Goal: Navigation & Orientation: Find specific page/section

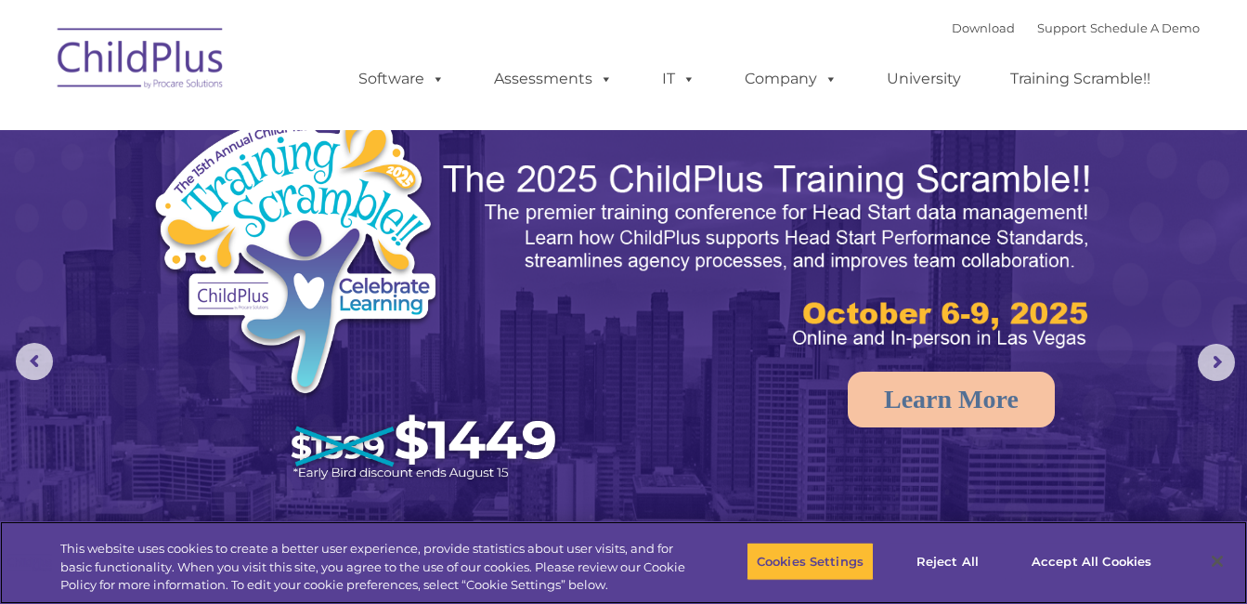
select select "MEDIUM"
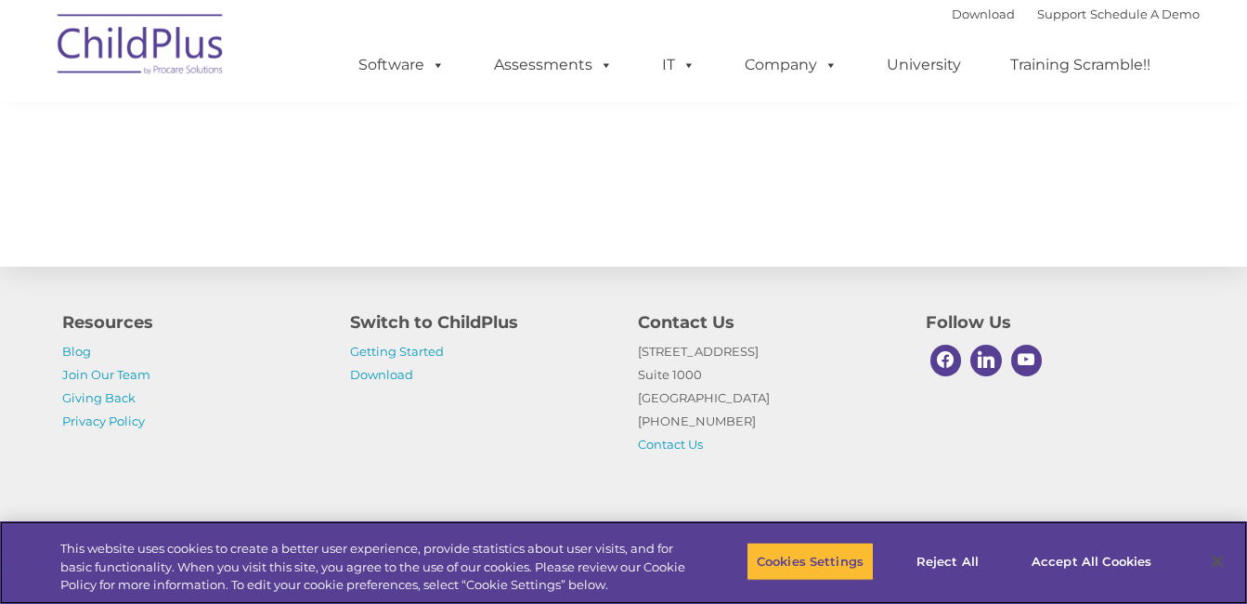
scroll to position [2104, 0]
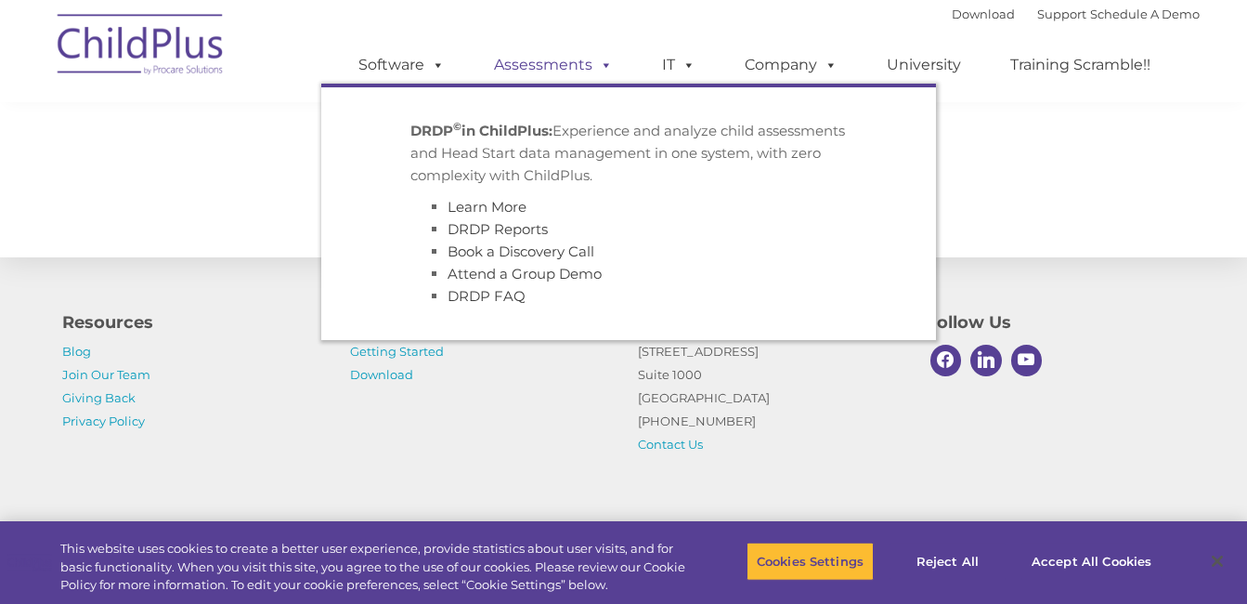
click at [596, 71] on span at bounding box center [602, 65] width 20 height 18
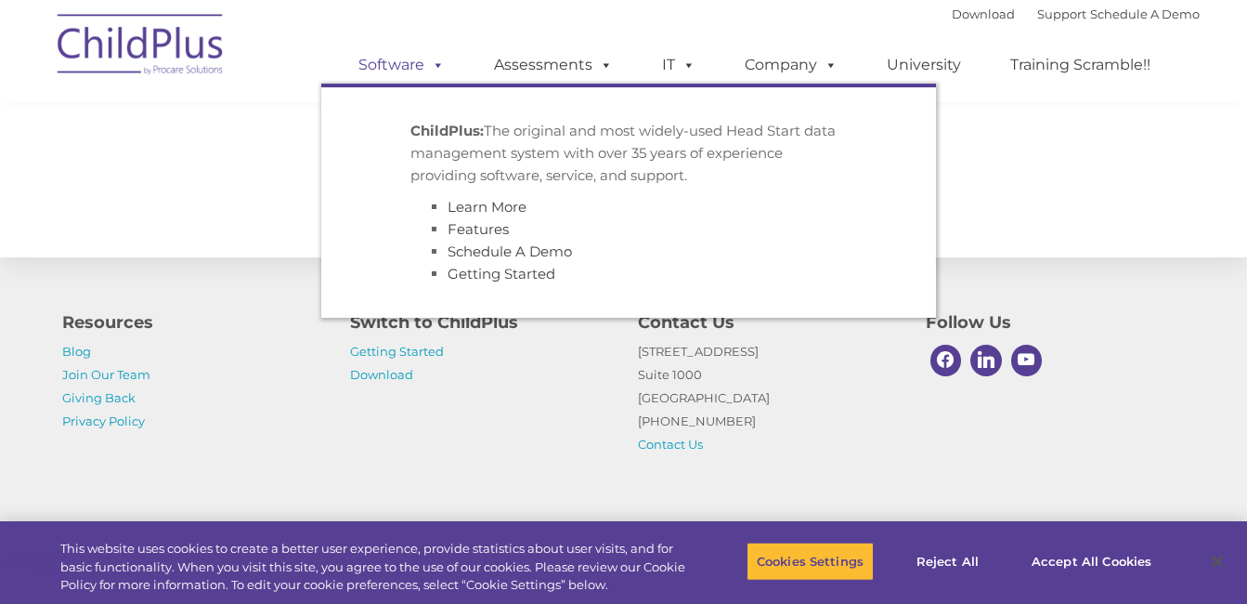
click at [404, 65] on link "Software" at bounding box center [401, 64] width 123 height 37
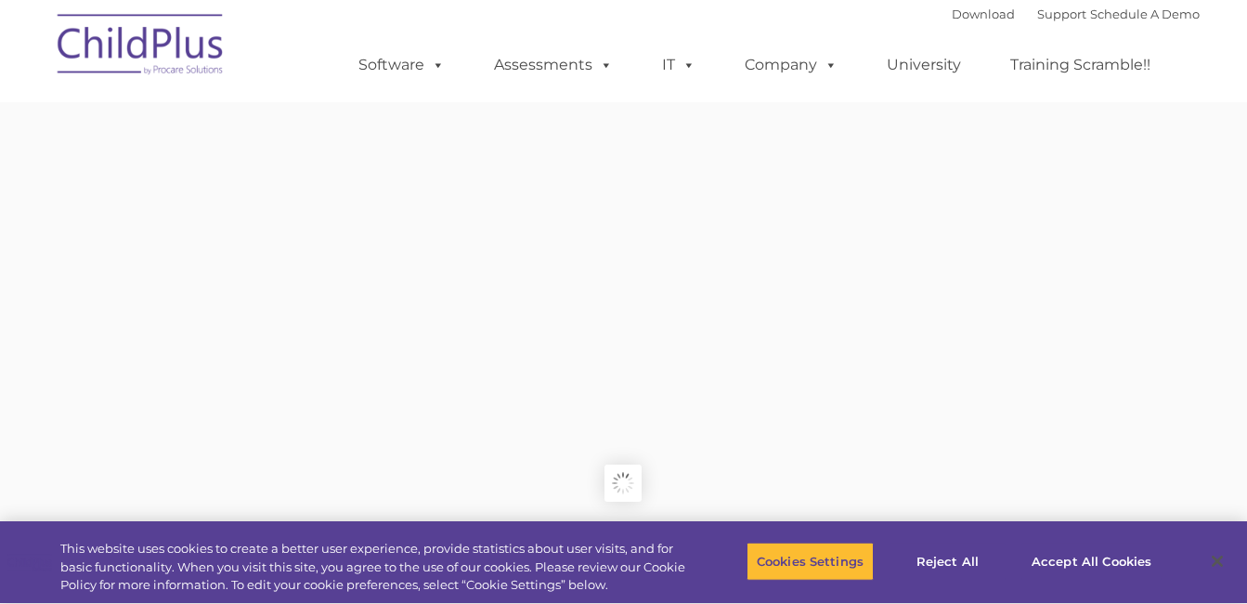
type input ""
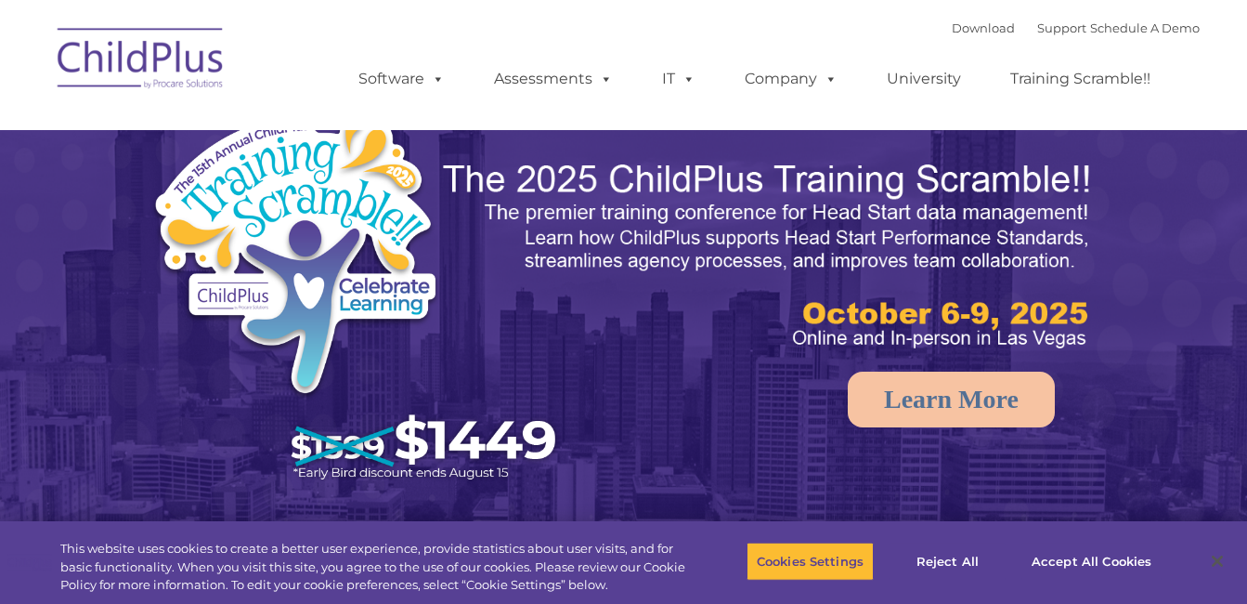
select select "MEDIUM"
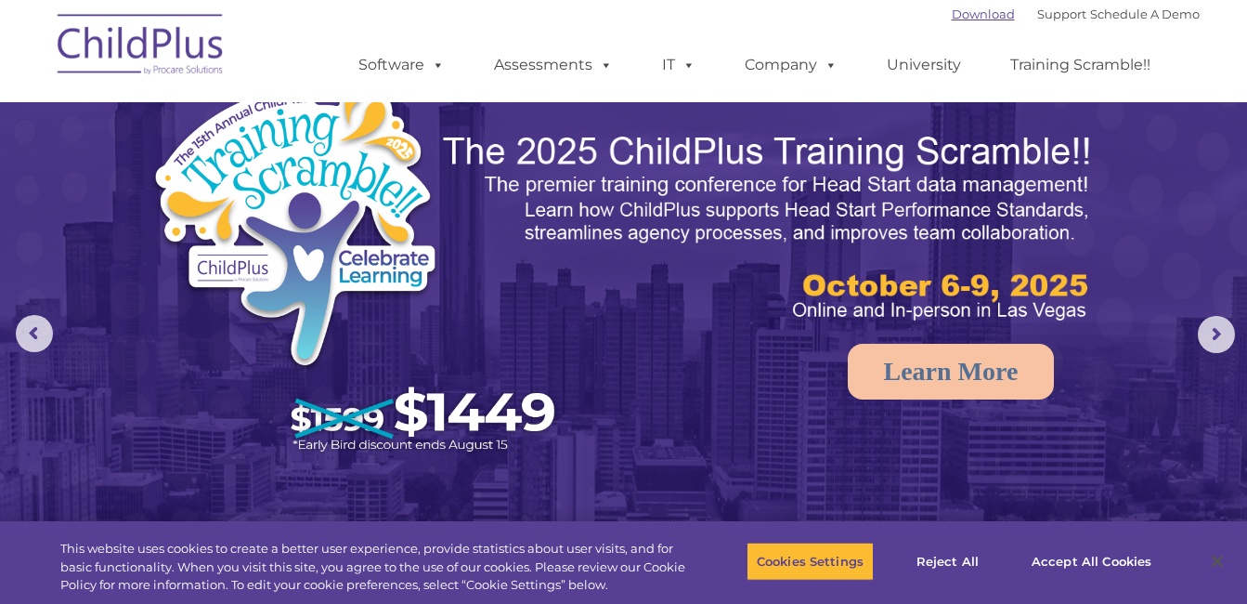
click at [966, 15] on link "Download" at bounding box center [983, 13] width 63 height 15
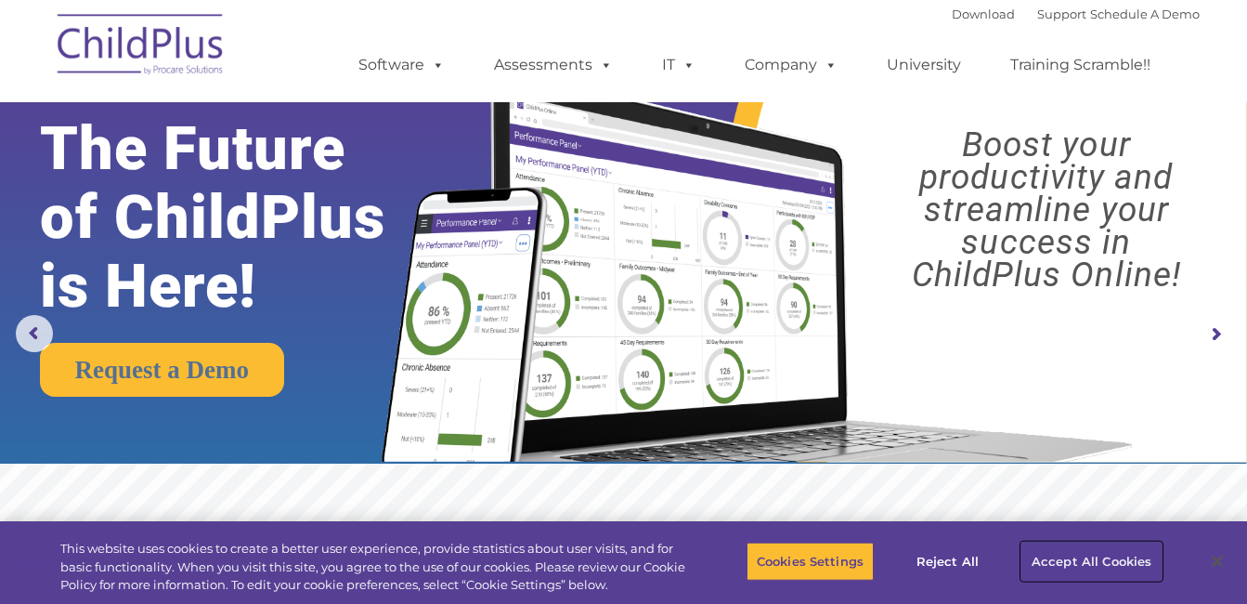
click at [1086, 565] on button "Accept All Cookies" at bounding box center [1091, 560] width 140 height 39
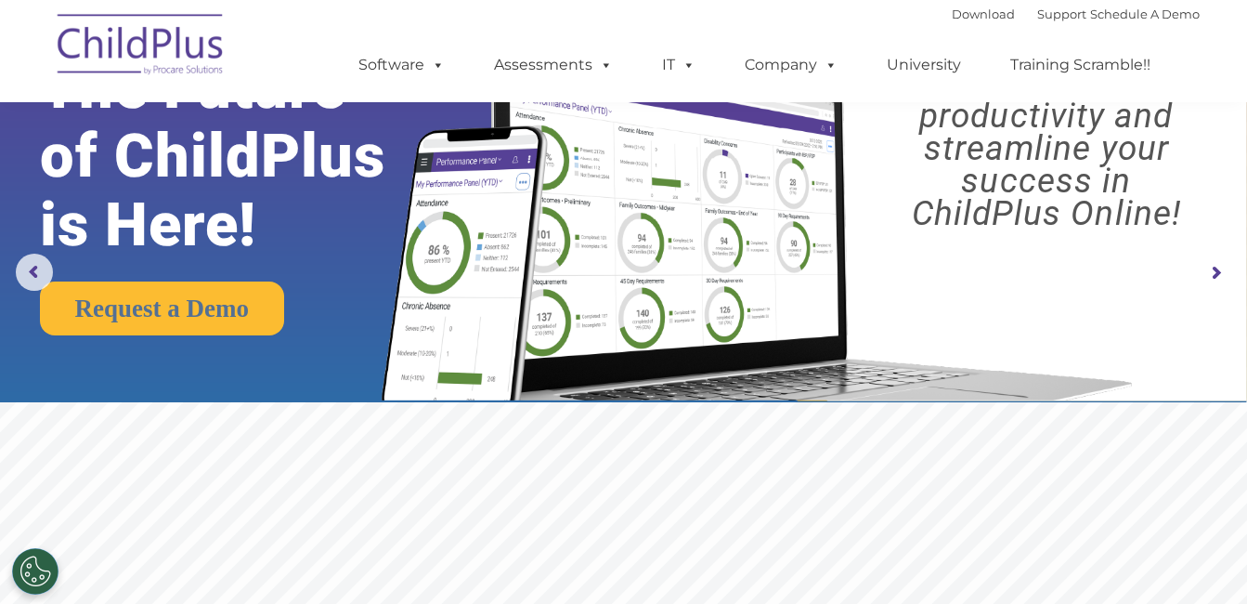
scroll to position [75, 0]
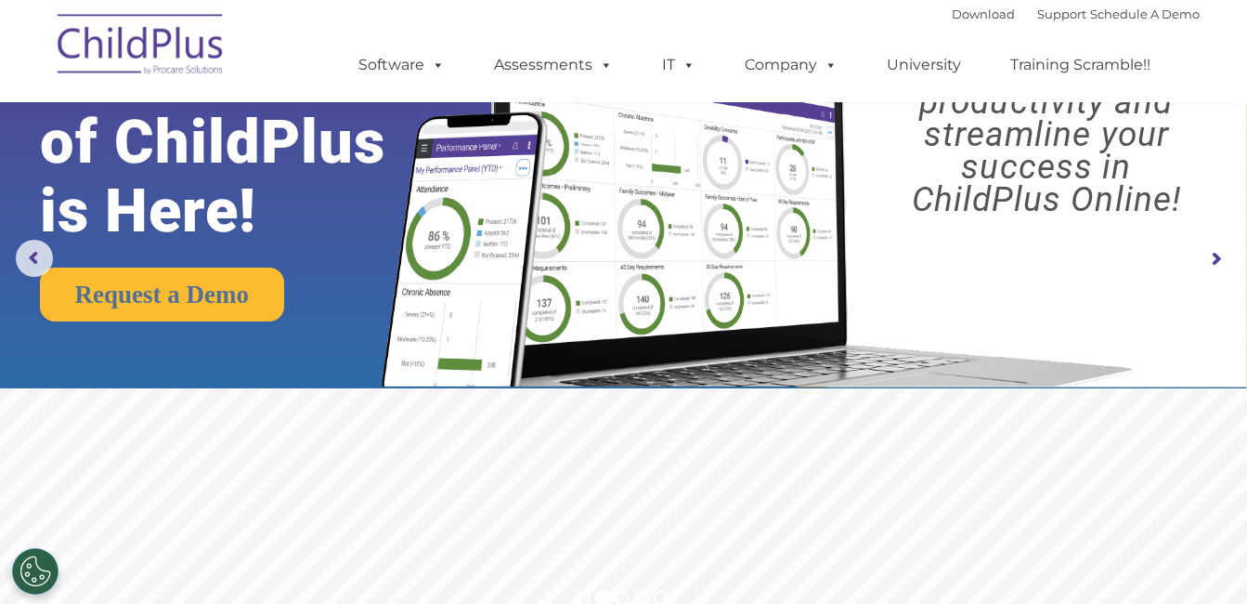
click at [1215, 264] on rs-arrow at bounding box center [1216, 258] width 37 height 37
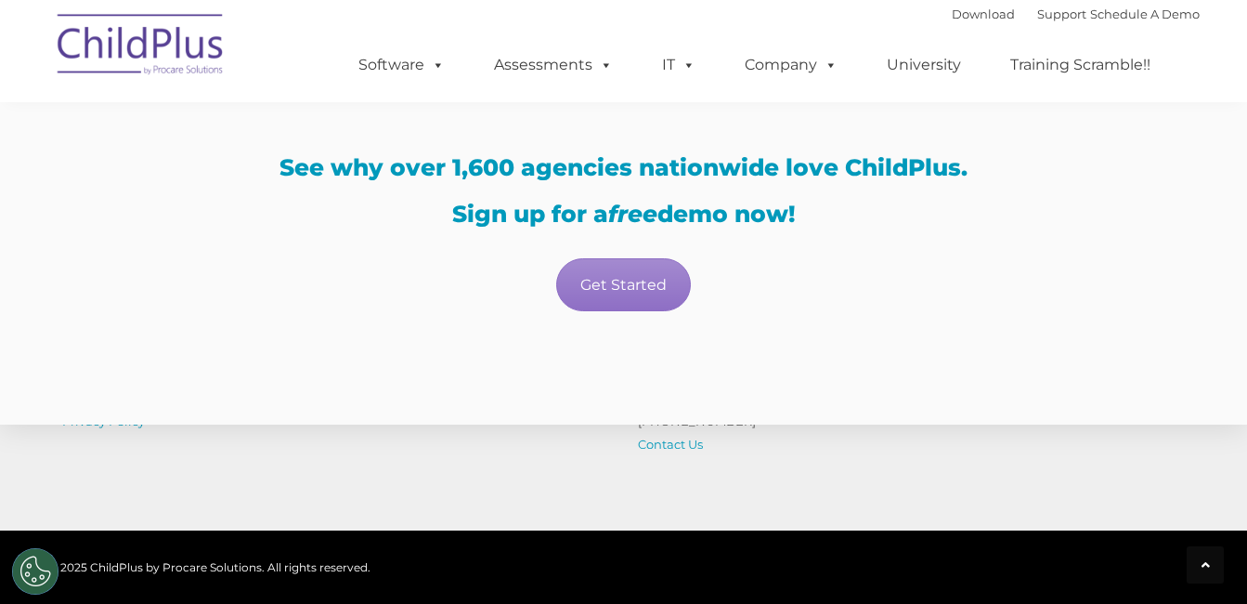
scroll to position [3501, 0]
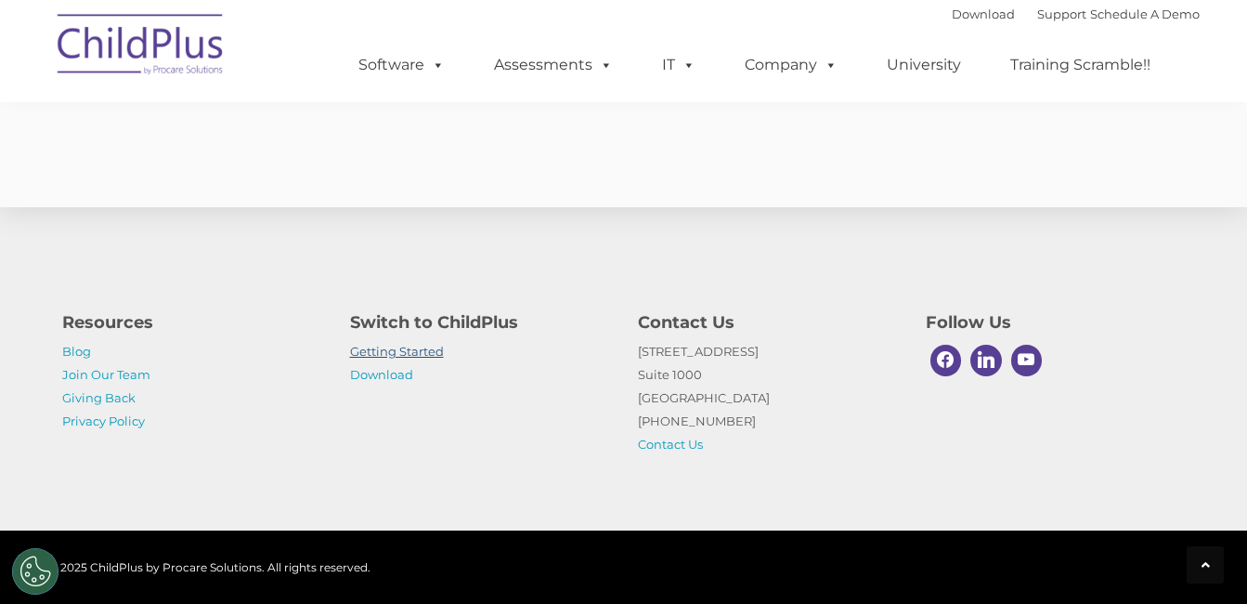
click at [427, 354] on link "Getting Started" at bounding box center [397, 351] width 94 height 15
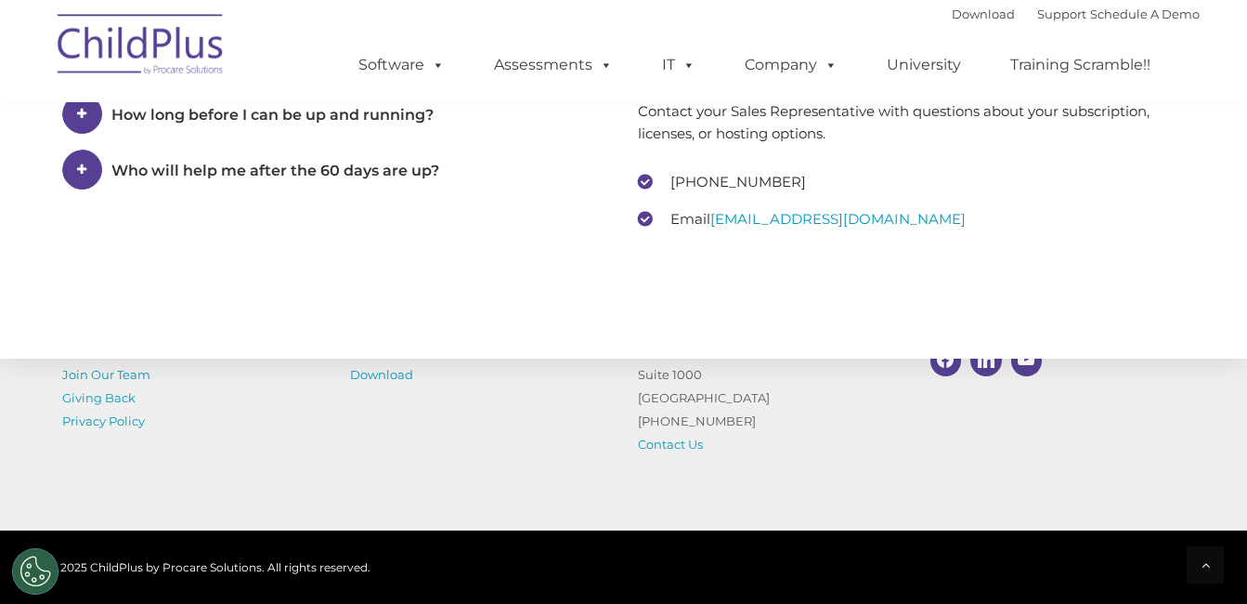
scroll to position [3006, 0]
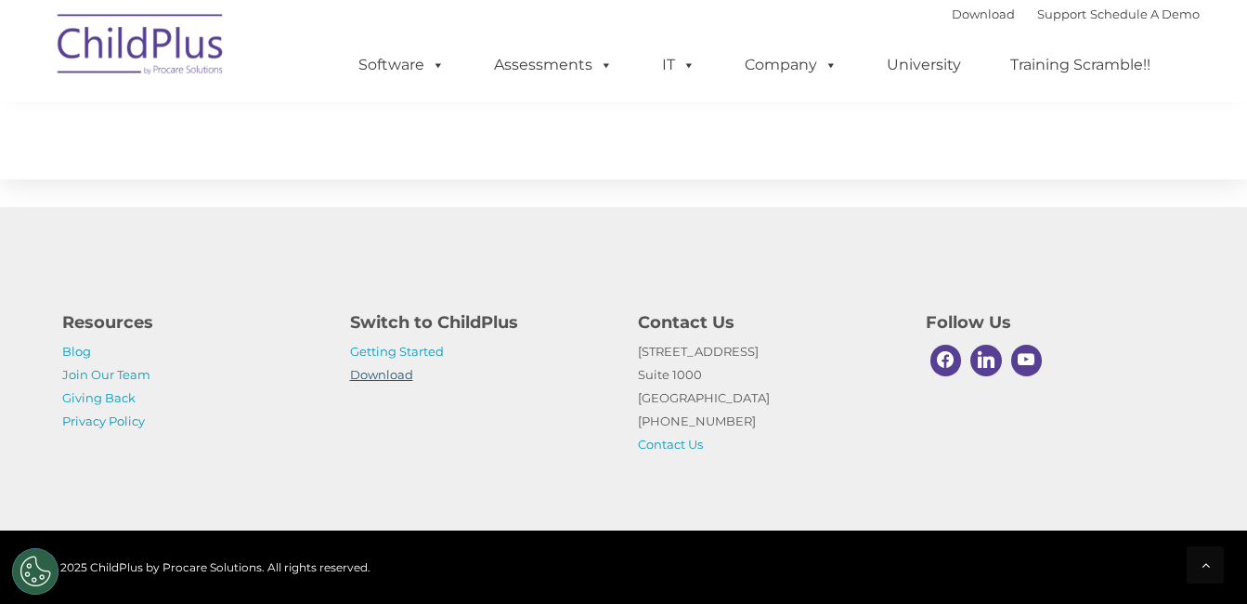
click at [385, 373] on link "Download" at bounding box center [381, 374] width 63 height 15
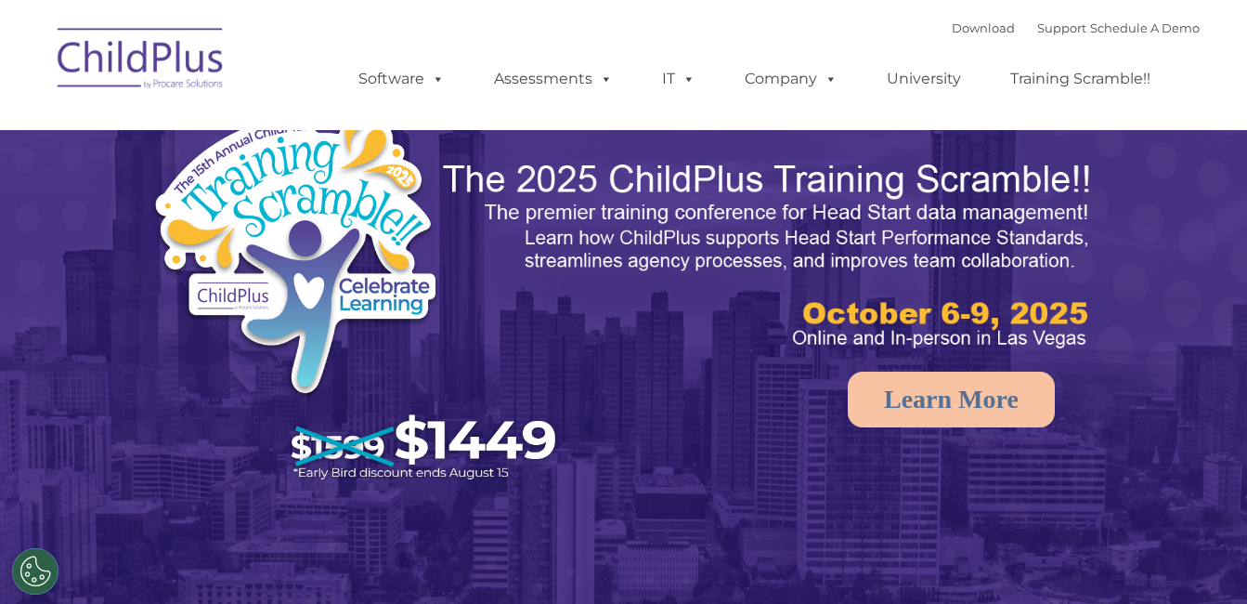
select select "MEDIUM"
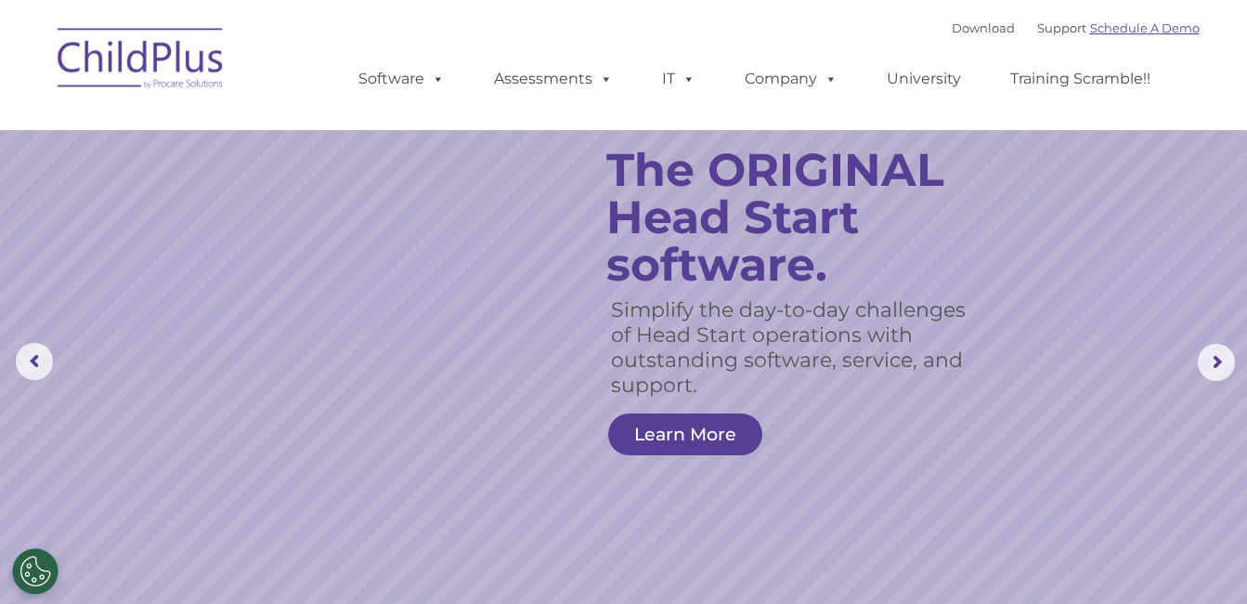
click at [1173, 28] on link "Schedule A Demo" at bounding box center [1145, 27] width 110 height 15
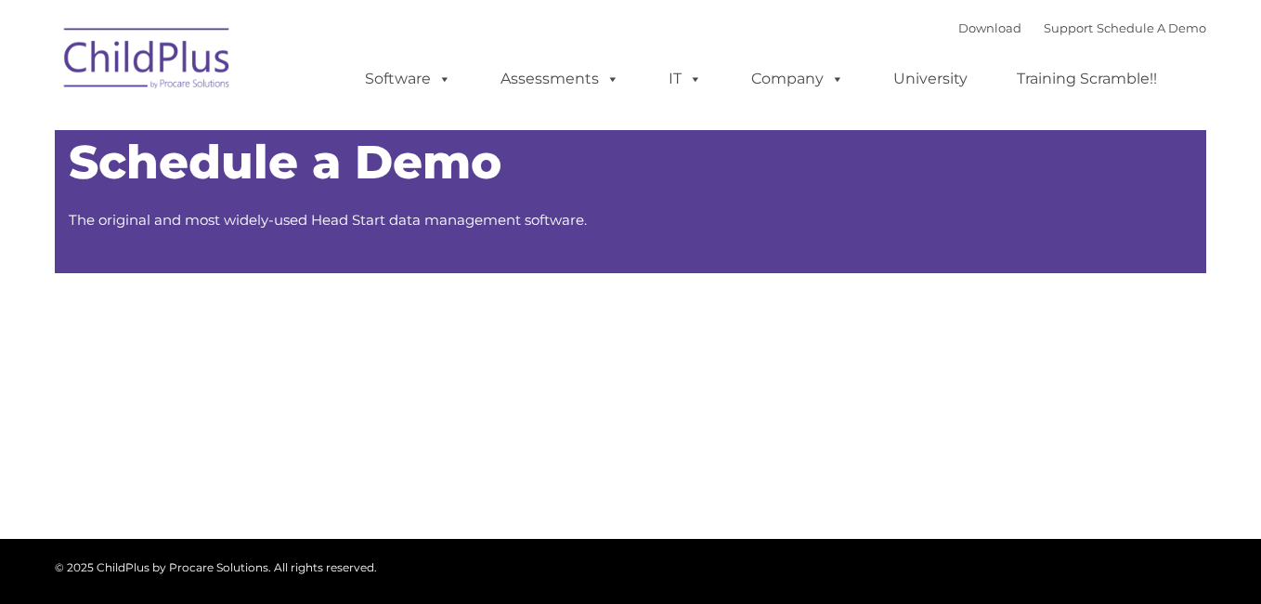
type input ""
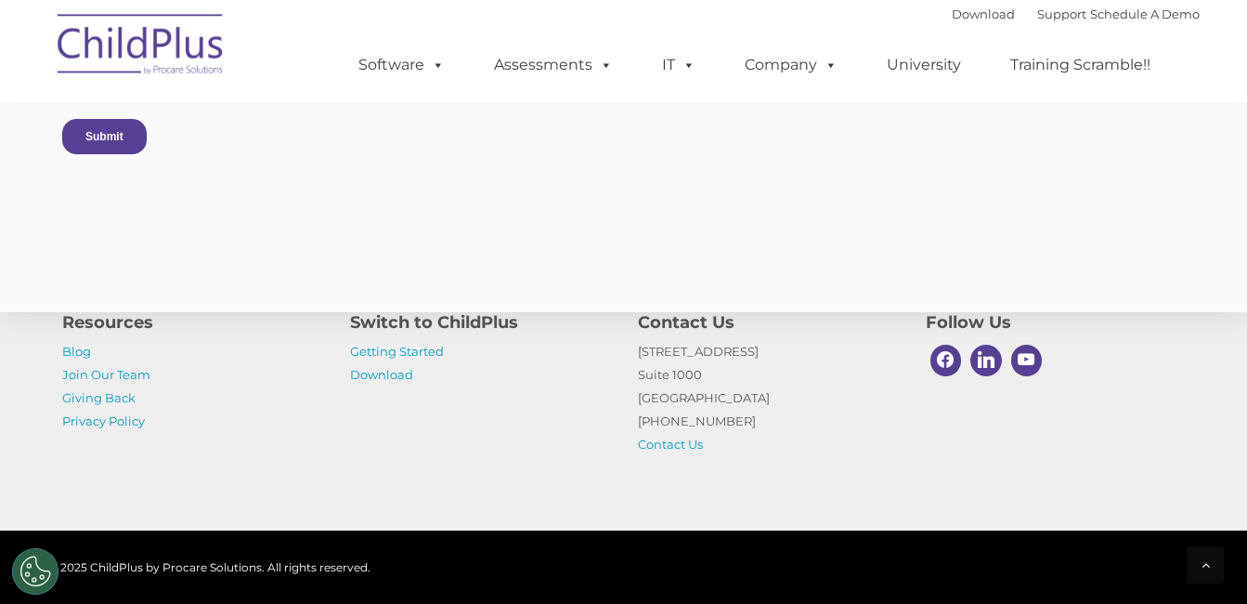
scroll to position [1636, 0]
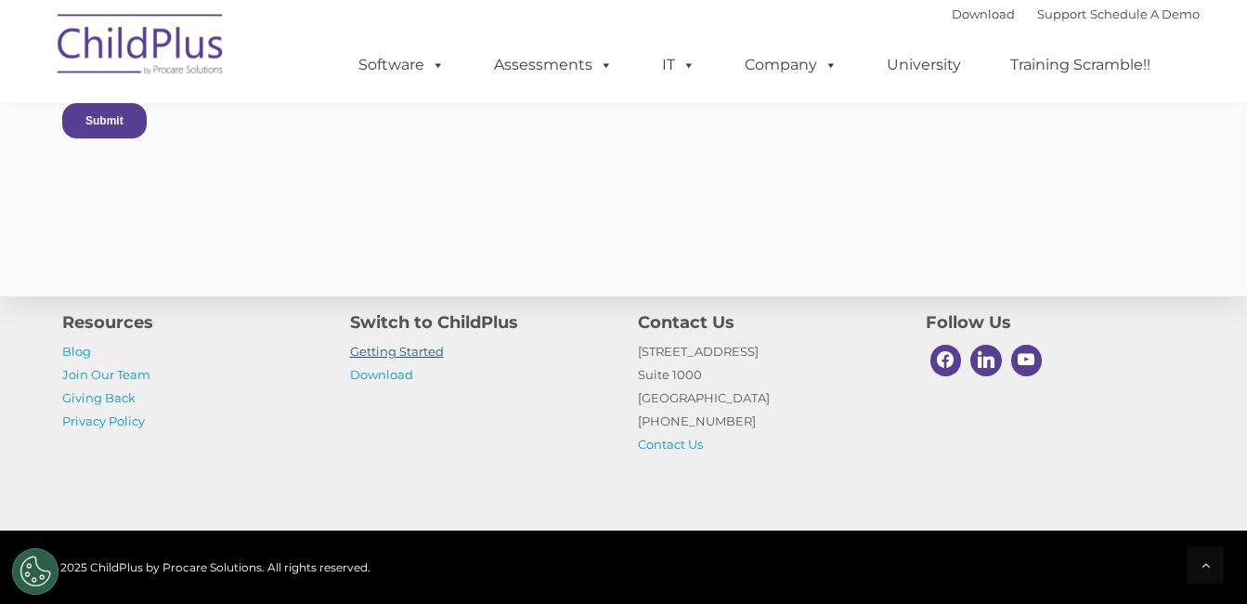
click at [425, 344] on link "Getting Started" at bounding box center [397, 351] width 94 height 15
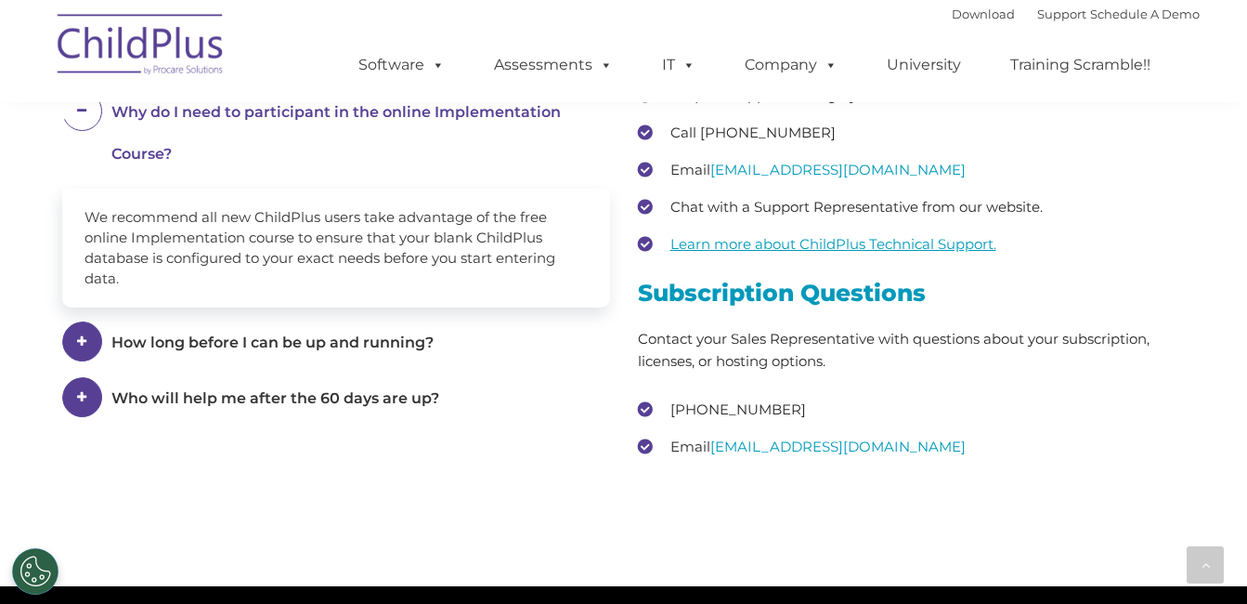
scroll to position [2605, 0]
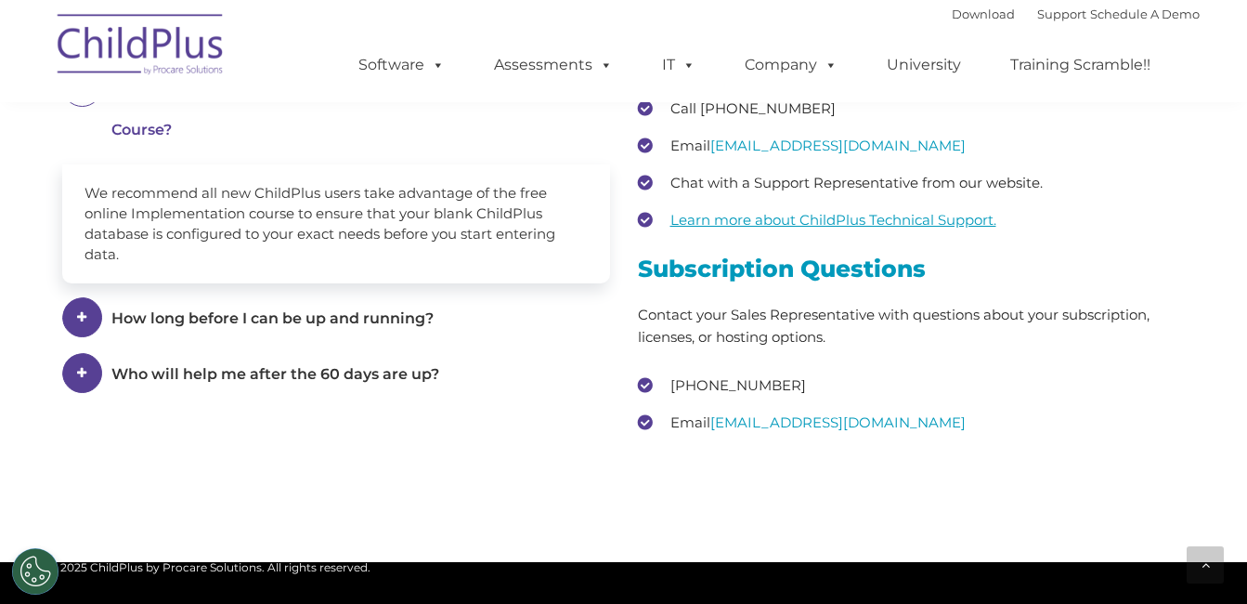
drag, startPoint x: 1243, startPoint y: 435, endPoint x: 1248, endPoint y: 494, distance: 58.7
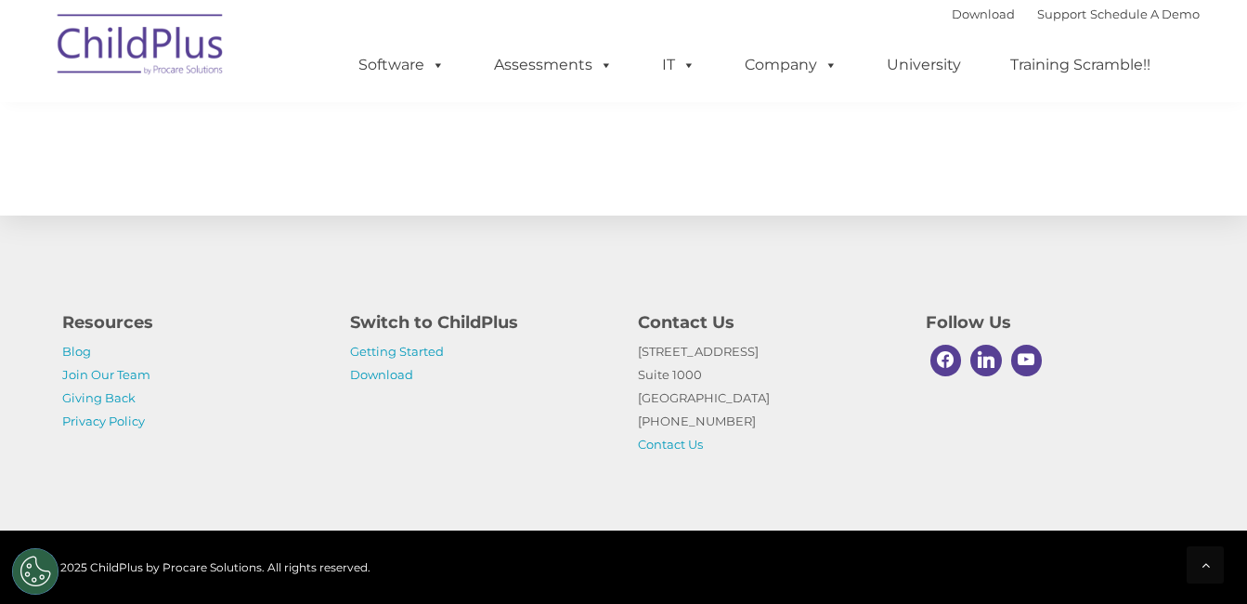
scroll to position [3006, 0]
click at [896, 70] on link "University" at bounding box center [923, 64] width 111 height 37
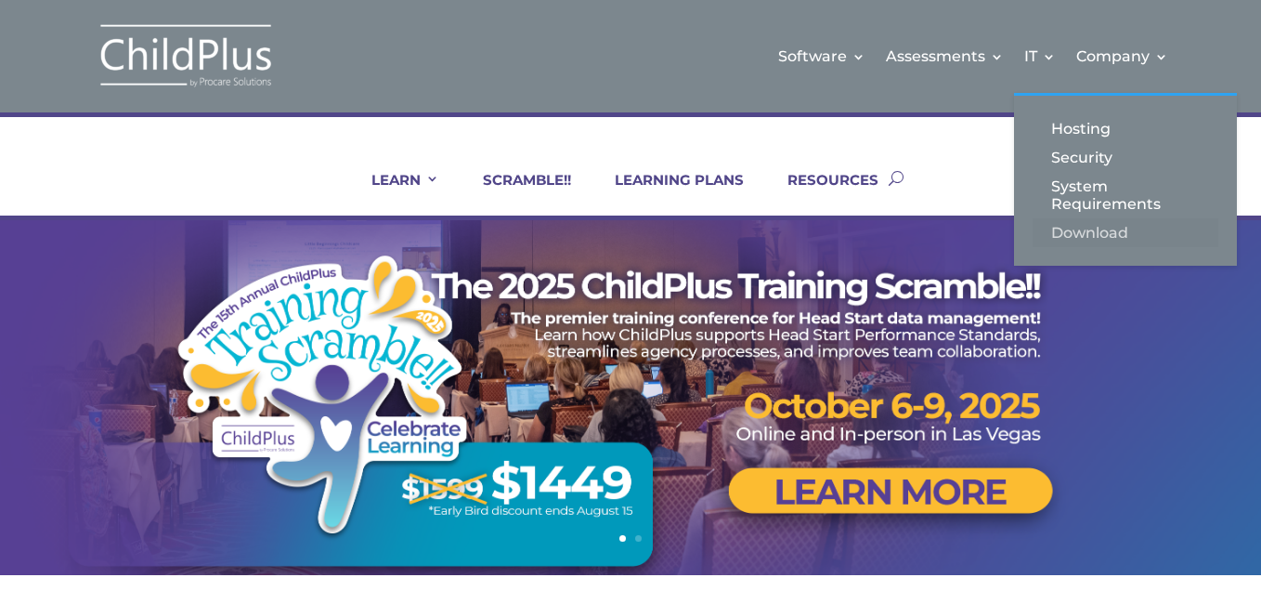
click at [1102, 230] on link "Download" at bounding box center [1125, 232] width 186 height 29
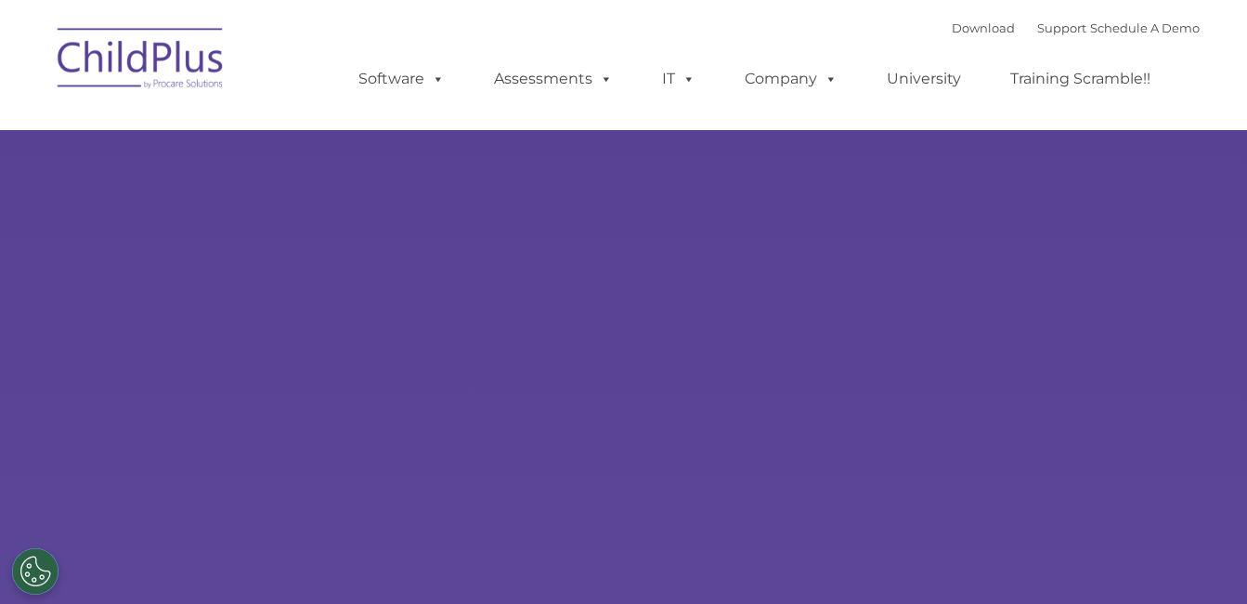
type input ""
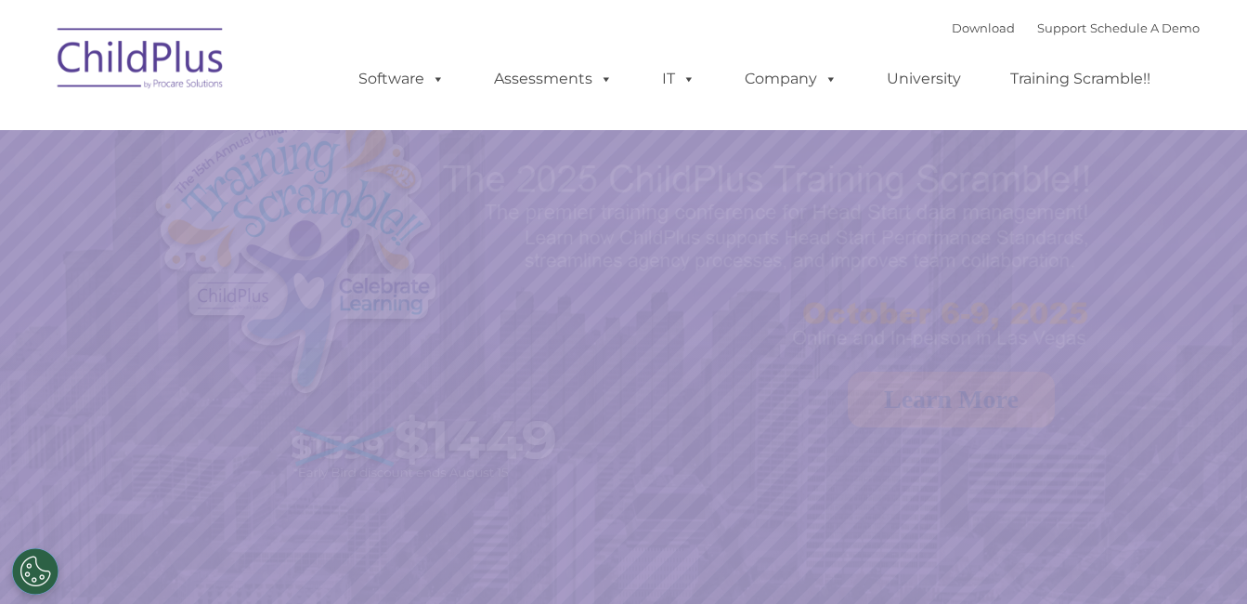
select select "MEDIUM"
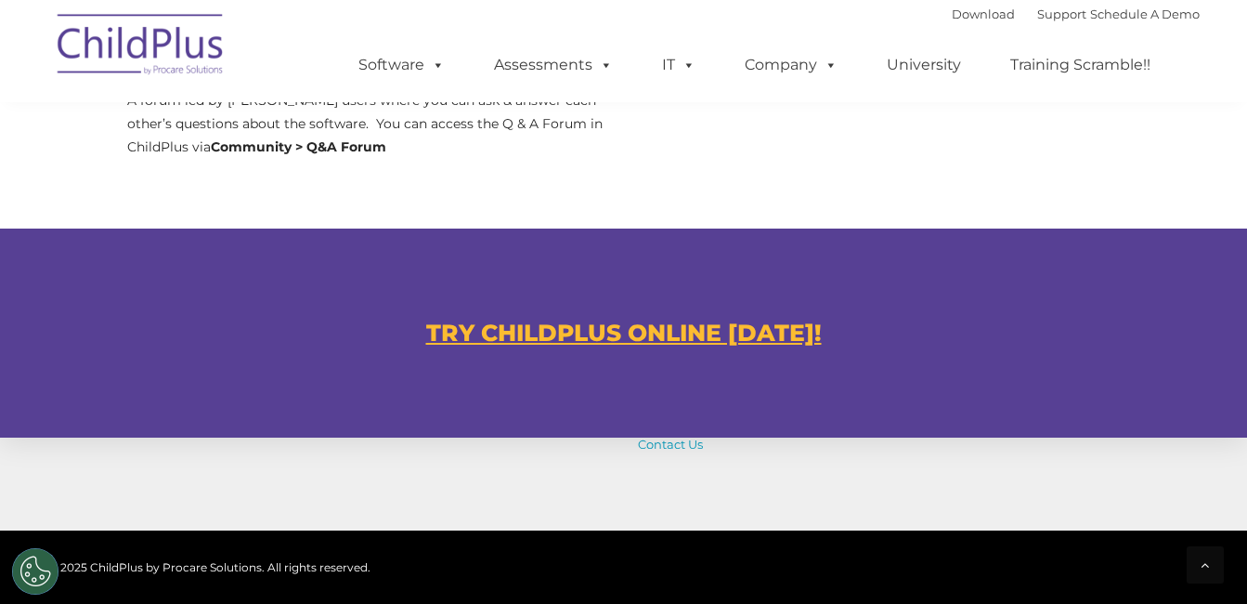
scroll to position [1004, 0]
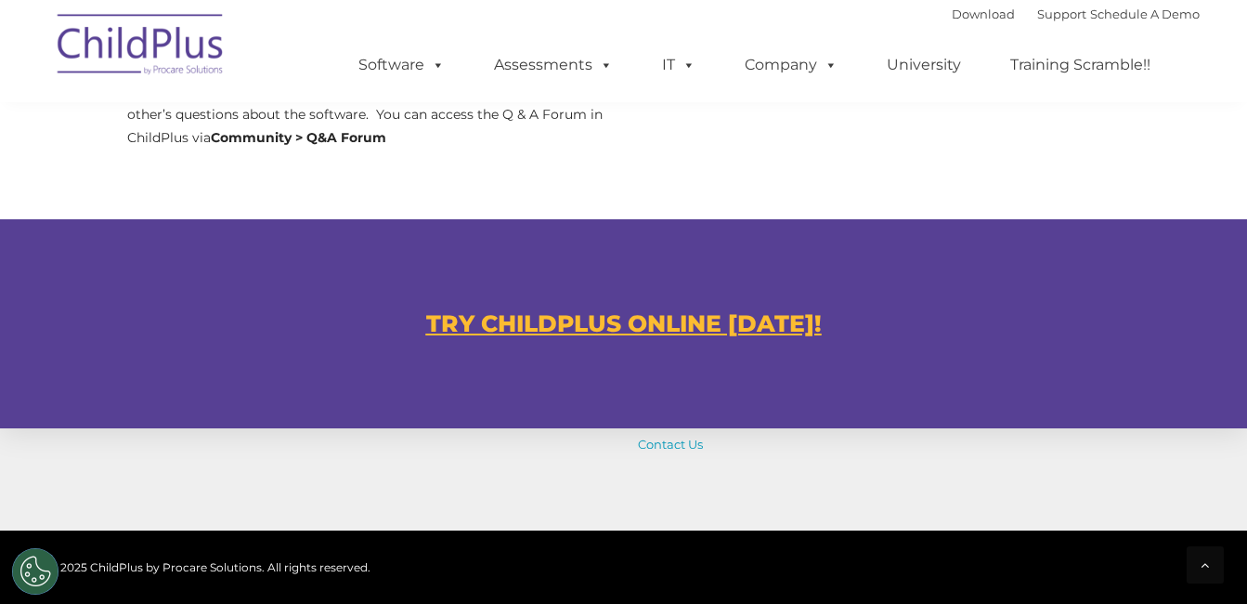
click at [762, 324] on u "TRY CHILDPLUS ONLINE [DATE]!" at bounding box center [624, 323] width 396 height 28
